Goal: Find specific page/section: Find specific page/section

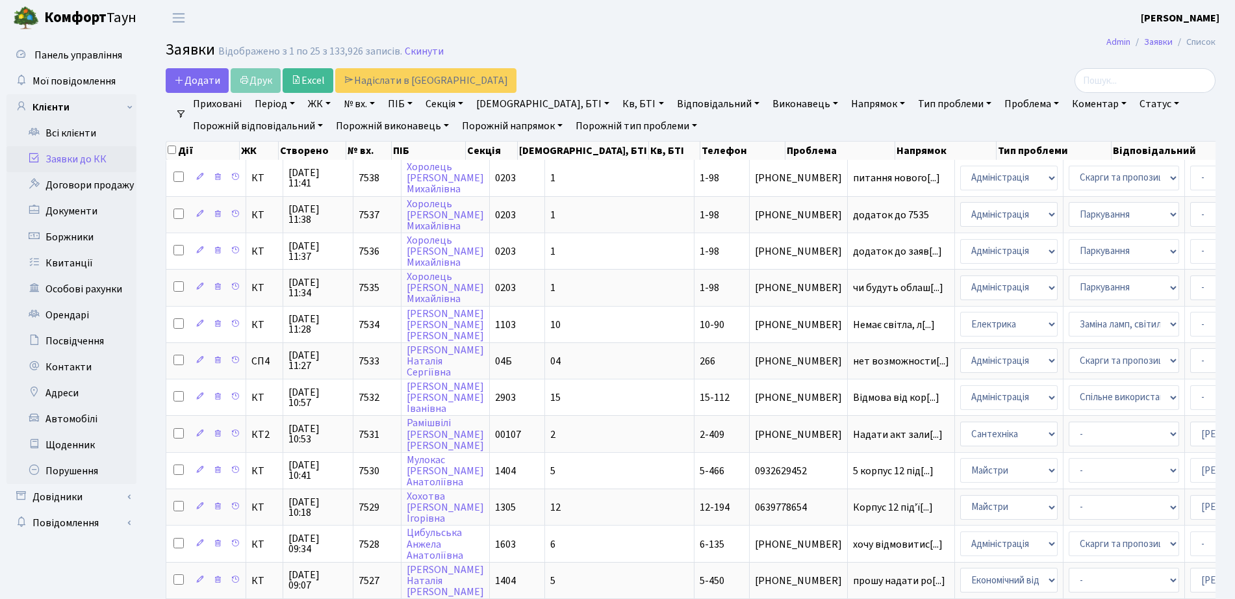
select select "25"
click at [91, 135] on link "Всі клієнти" at bounding box center [71, 133] width 130 height 26
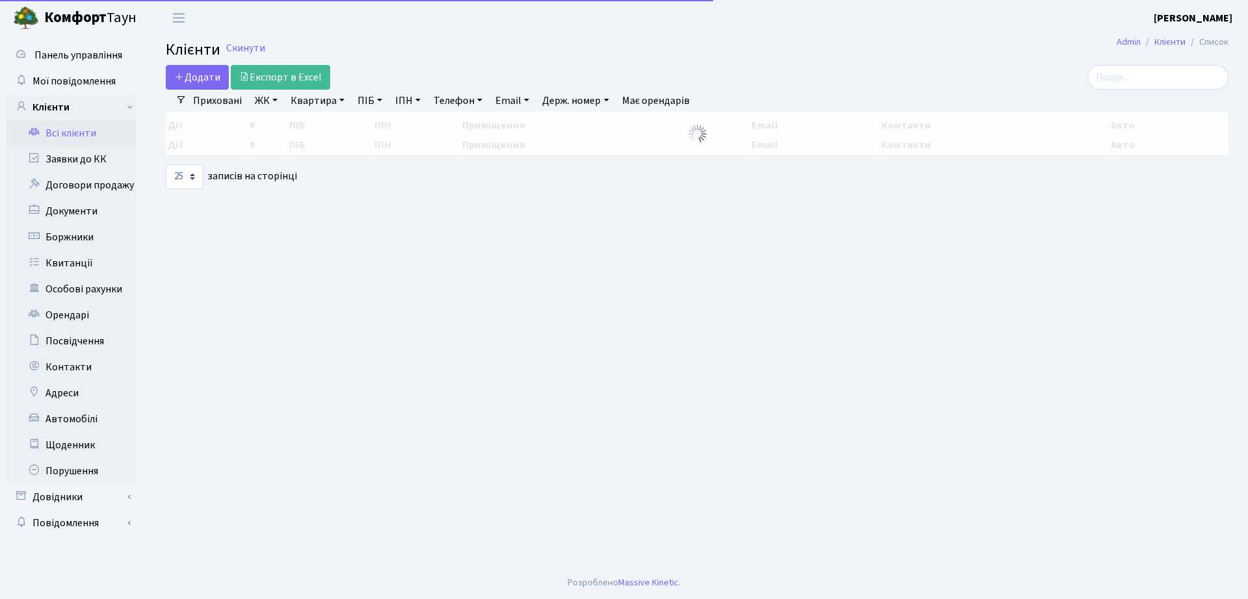
select select "25"
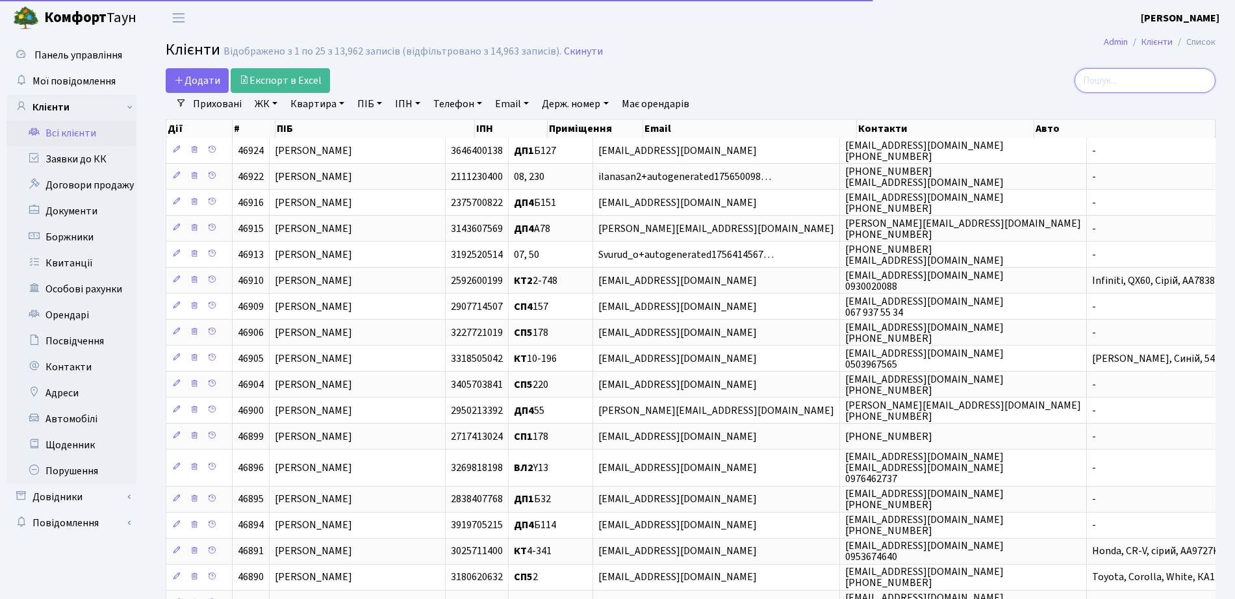
click at [1126, 90] on input "search" at bounding box center [1145, 80] width 141 height 25
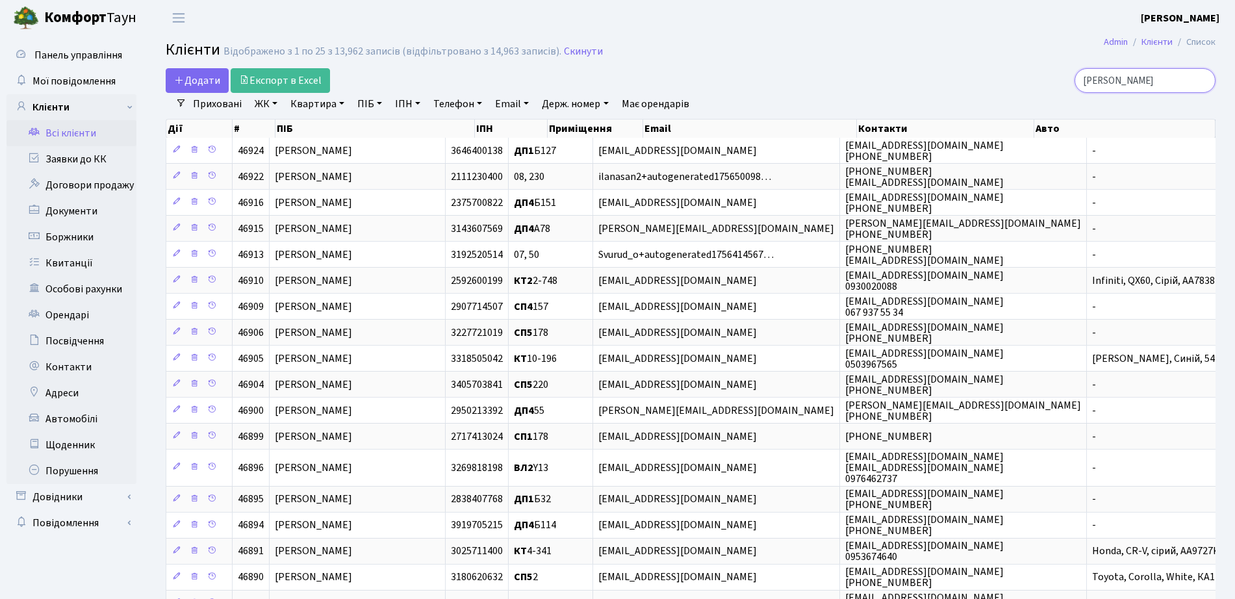
type input "касьян"
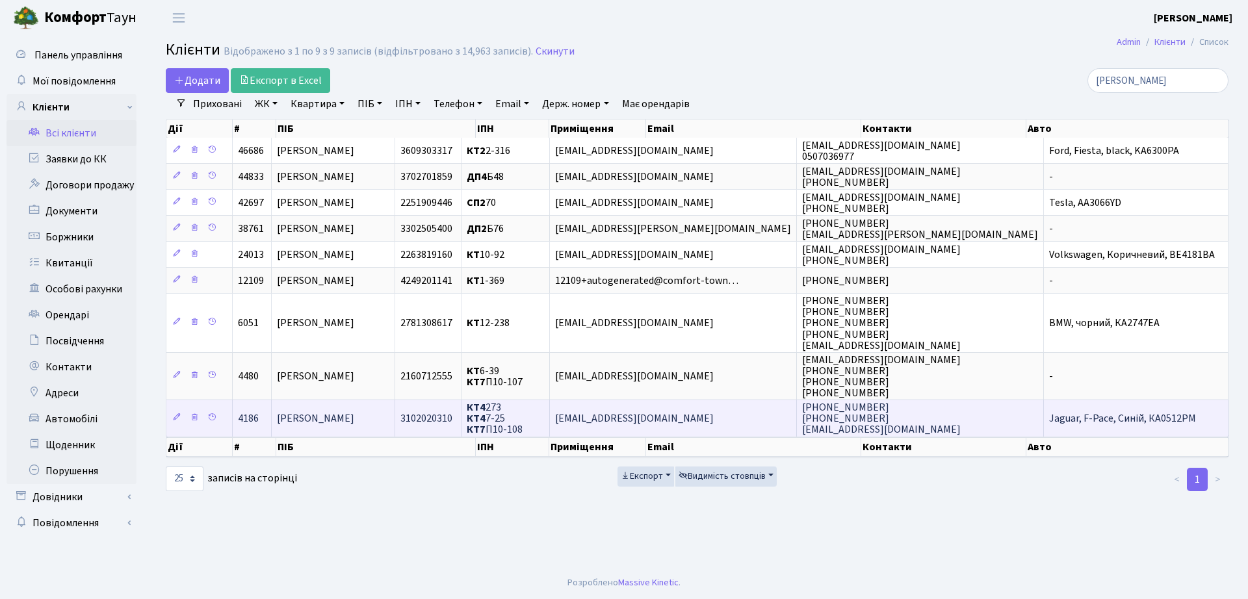
click at [354, 422] on span "[PERSON_NAME]" at bounding box center [315, 418] width 77 height 14
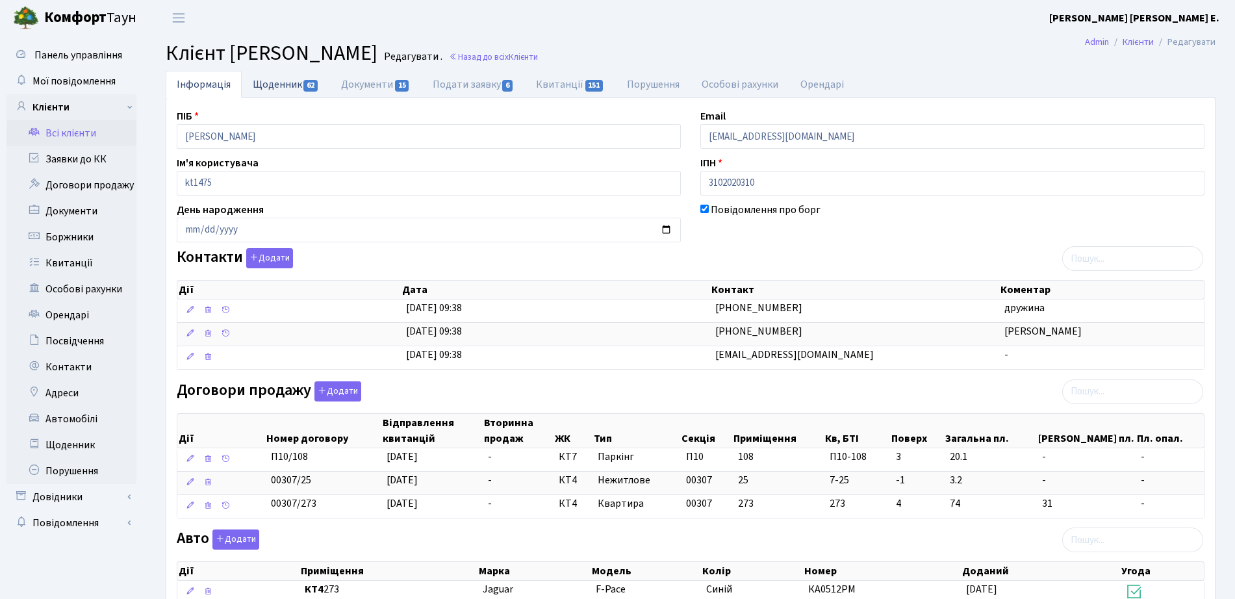
click at [250, 79] on link "Щоденник 62" at bounding box center [286, 84] width 88 height 27
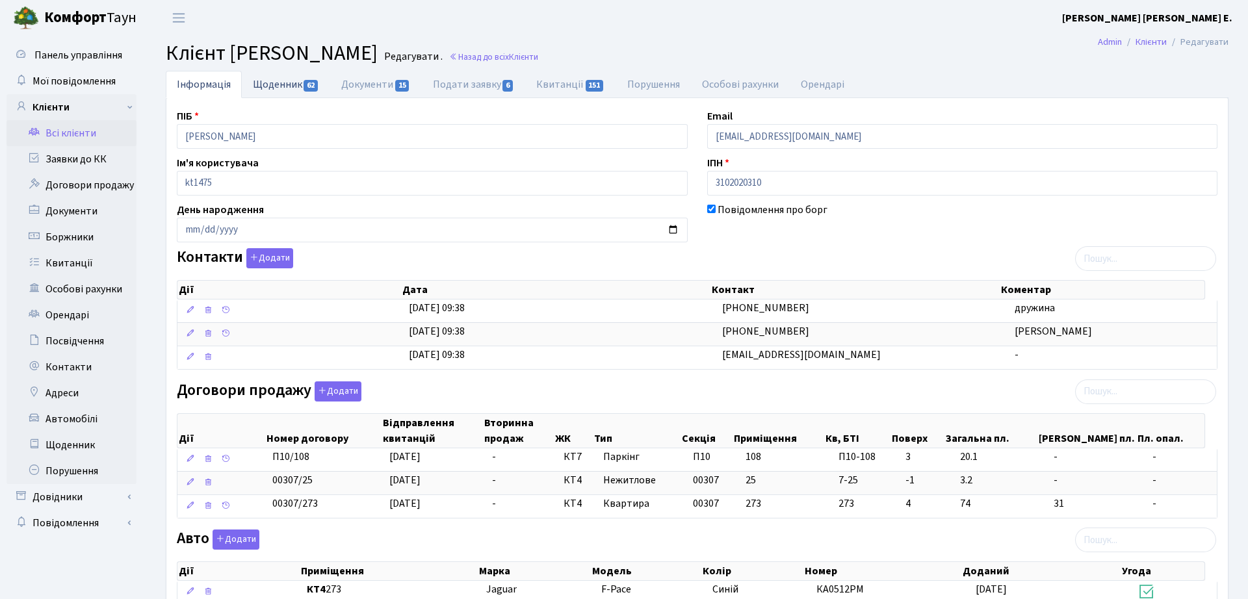
select select "25"
